Goal: Information Seeking & Learning: Learn about a topic

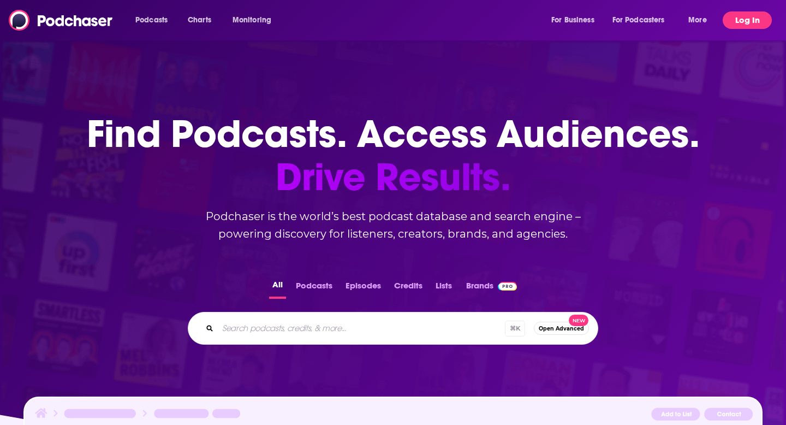
click at [745, 21] on button "Log In" at bounding box center [747, 19] width 49 height 17
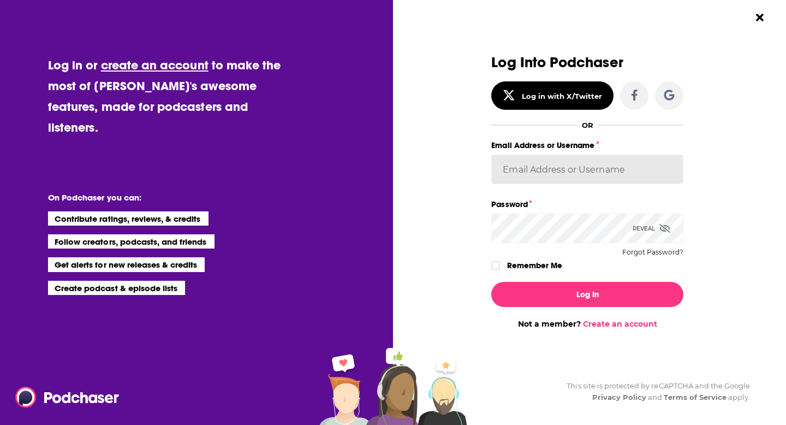
click at [566, 166] on input "Email Address or Username" at bounding box center [587, 168] width 192 height 29
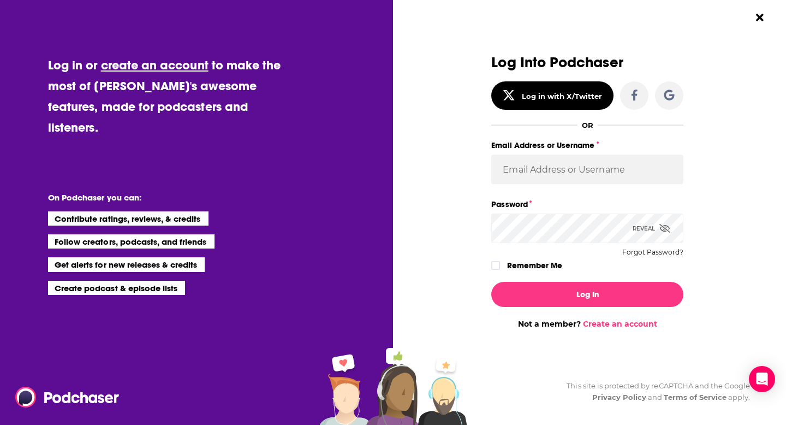
type input "christina@publicityxchristina.com"
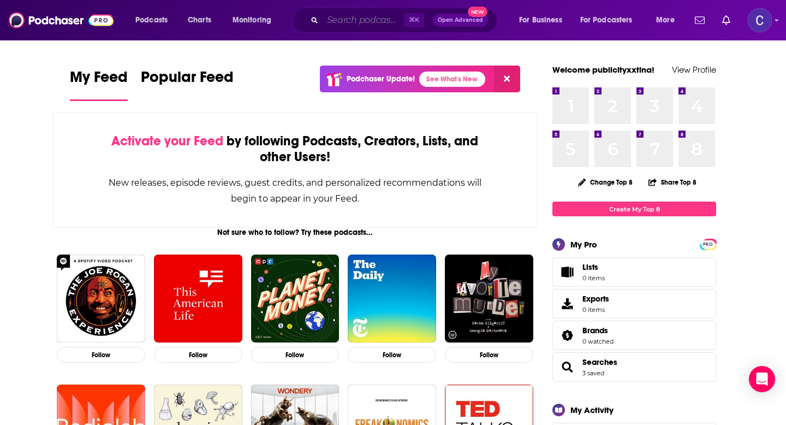
click at [340, 22] on input "Search podcasts, credits, & more..." at bounding box center [363, 19] width 81 height 17
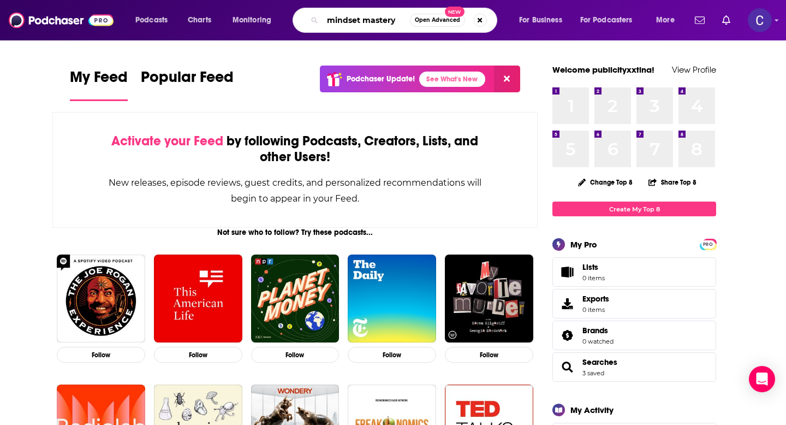
type input "mindset mastery"
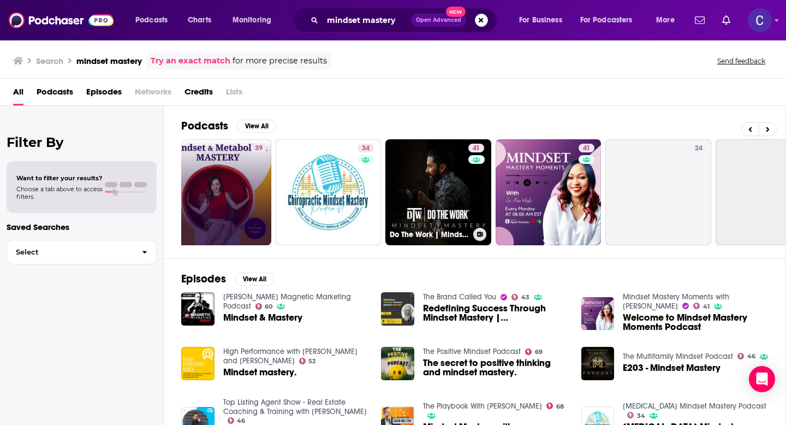
scroll to position [0, 244]
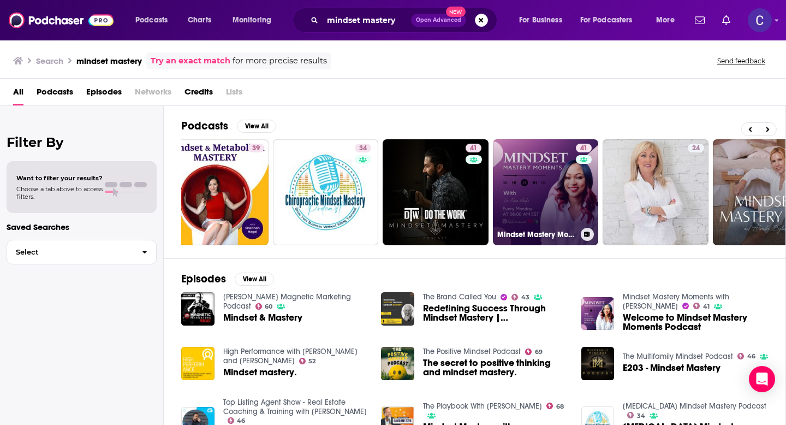
click at [534, 185] on link "41 Mindset Mastery Moments with Dr. Alisa Whyte" at bounding box center [546, 192] width 106 height 106
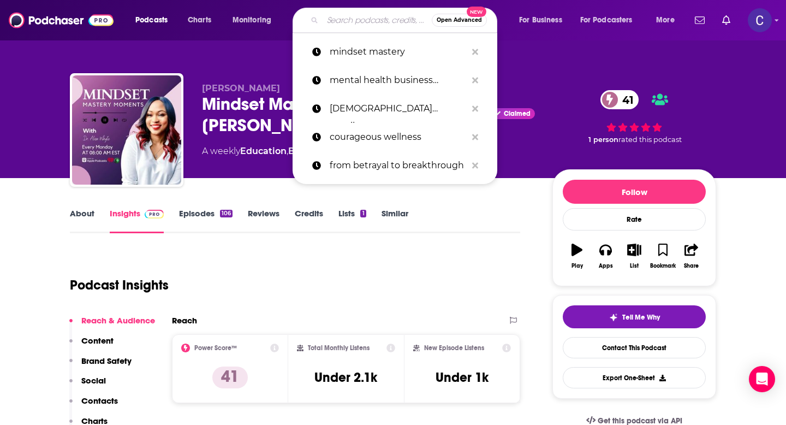
click at [350, 19] on input "Search podcasts, credits, & more..." at bounding box center [377, 19] width 109 height 17
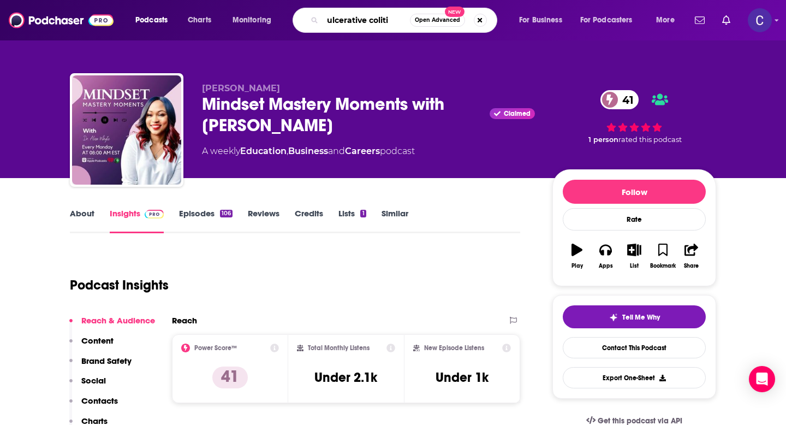
type input "ulcerative [MEDICAL_DATA]"
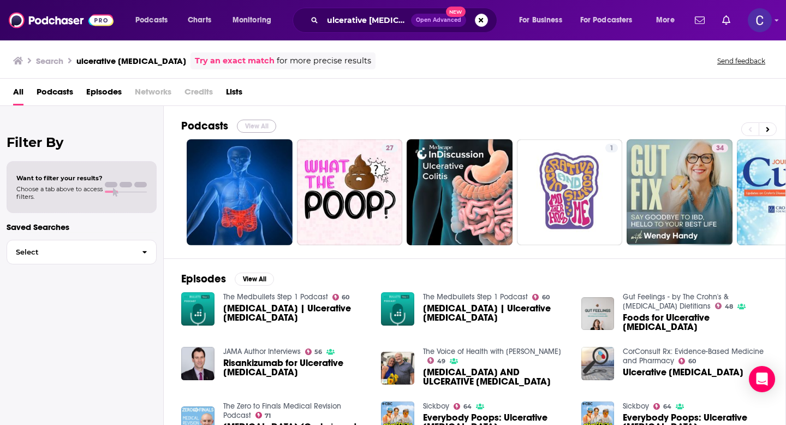
click at [253, 122] on button "View All" at bounding box center [256, 126] width 39 height 13
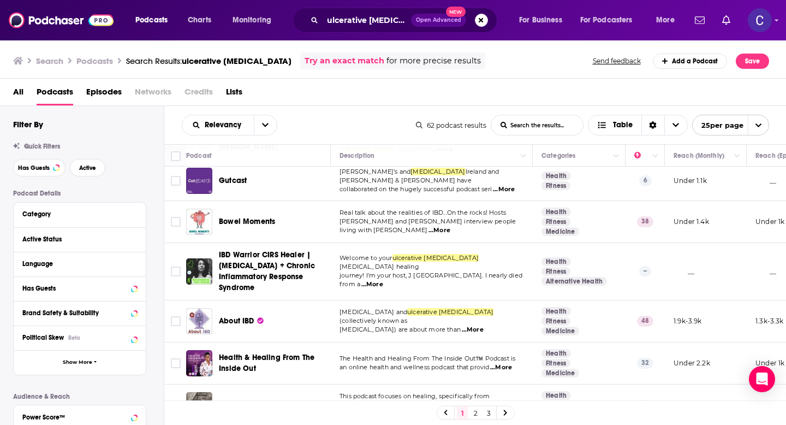
scroll to position [828, 0]
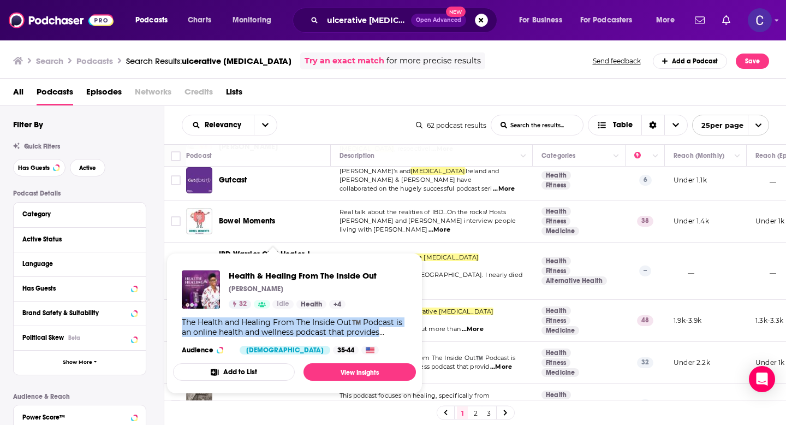
drag, startPoint x: 260, startPoint y: 194, endPoint x: 403, endPoint y: 333, distance: 199.5
click at [403, 333] on div "Health & Healing From The Inside Out Stephanie A.Wynn 32 Idle Health + 4 The He…" at bounding box center [294, 312] width 243 height 102
click at [403, 333] on div "The Health and Healing From The Inside Out™️ Podcast is an online health and we…" at bounding box center [294, 327] width 225 height 20
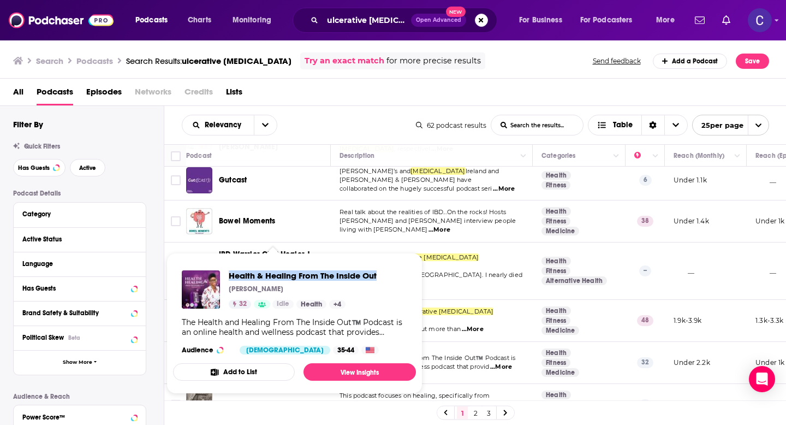
drag, startPoint x: 379, startPoint y: 275, endPoint x: 230, endPoint y: 272, distance: 149.0
click at [230, 272] on div "Health & Healing From The Inside Out Stephanie A.Wynn 32 Idle Health + 4 The He…" at bounding box center [294, 312] width 243 height 102
copy span "Health & Healing From The Inside Out"
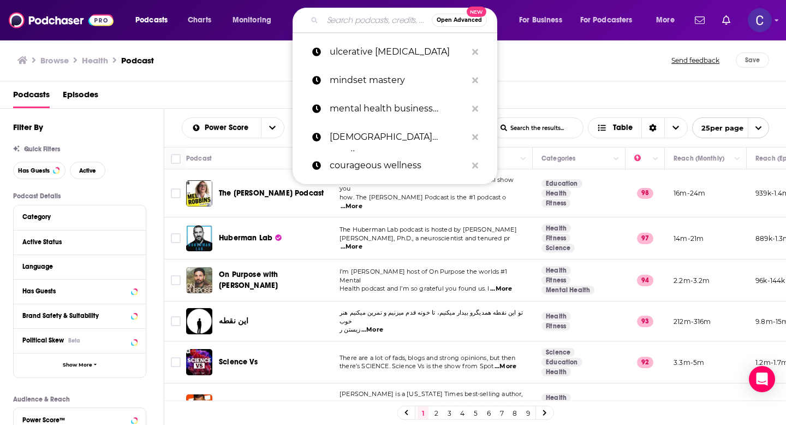
click at [350, 15] on input "Search podcasts, credits, & more..." at bounding box center [377, 19] width 109 height 17
paste input "Health & Healing From The Inside Out"
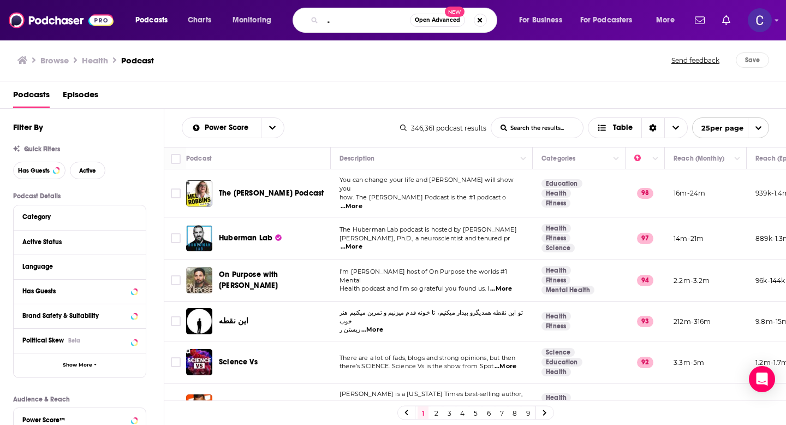
type input "Health & Healing From The Inside Out"
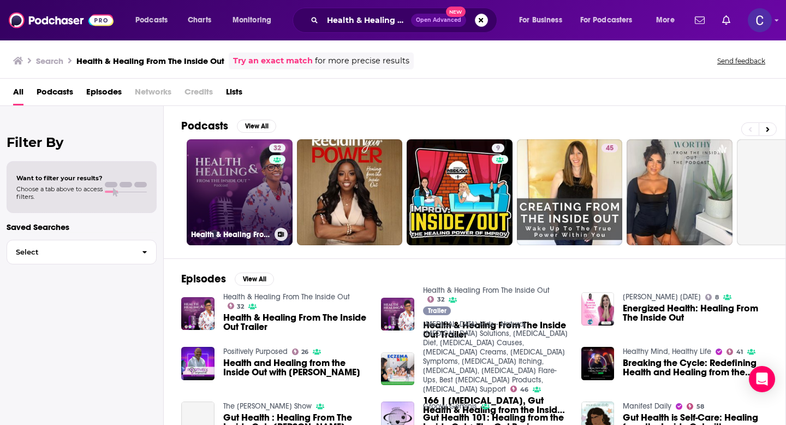
click at [226, 181] on link "32 Health & Healing From The Inside Out" at bounding box center [240, 192] width 106 height 106
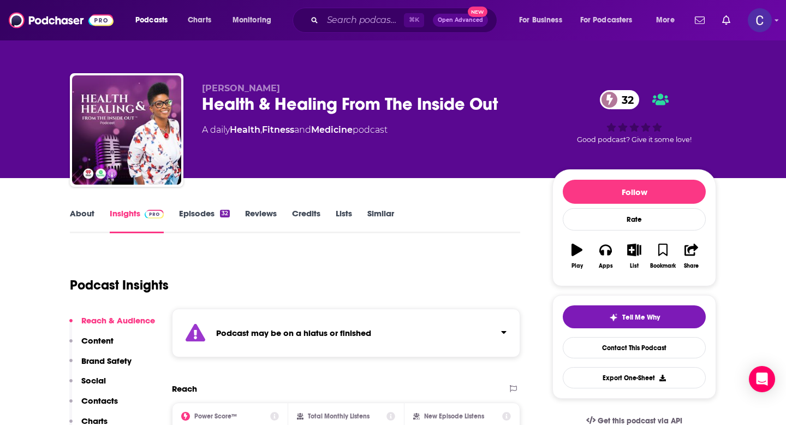
click at [91, 216] on link "About" at bounding box center [82, 220] width 25 height 25
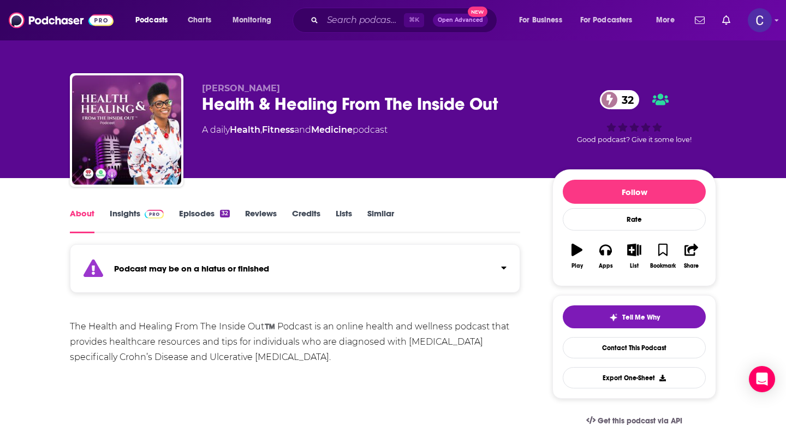
click at [126, 213] on link "Insights" at bounding box center [137, 220] width 54 height 25
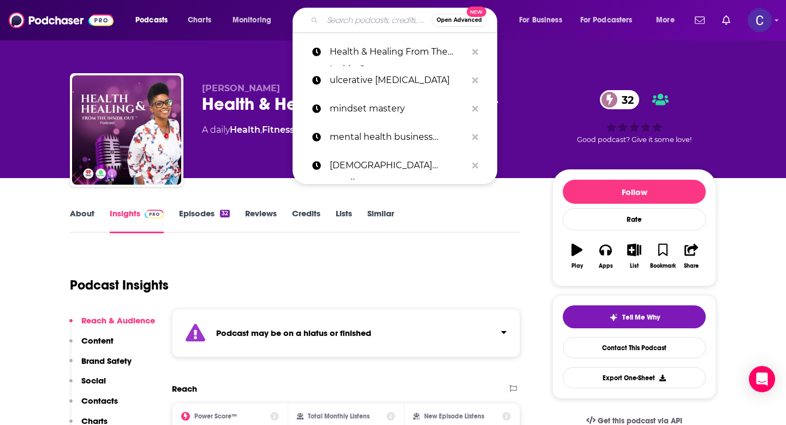
click at [350, 23] on input "Search podcasts, credits, & more..." at bounding box center [377, 19] width 109 height 17
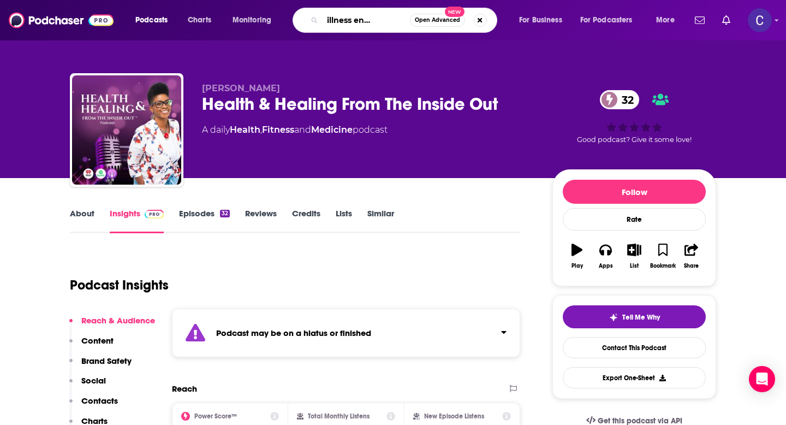
type input "chronic illness entrepreneur"
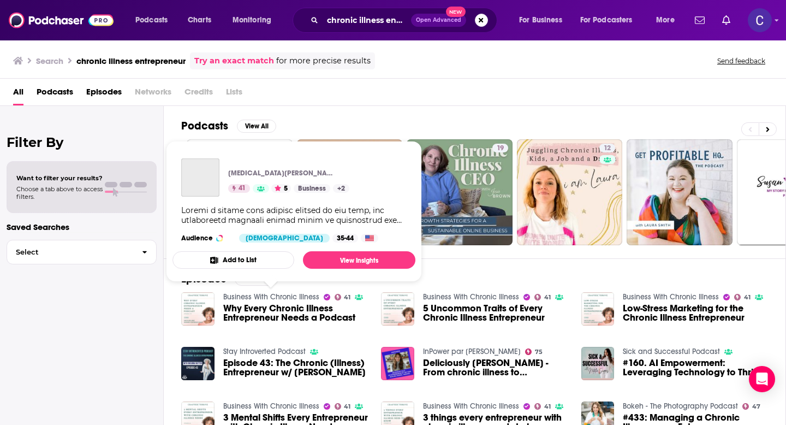
click at [256, 295] on link "Business With Chronic Illness" at bounding box center [271, 296] width 96 height 9
